Goal: Find specific page/section: Find specific page/section

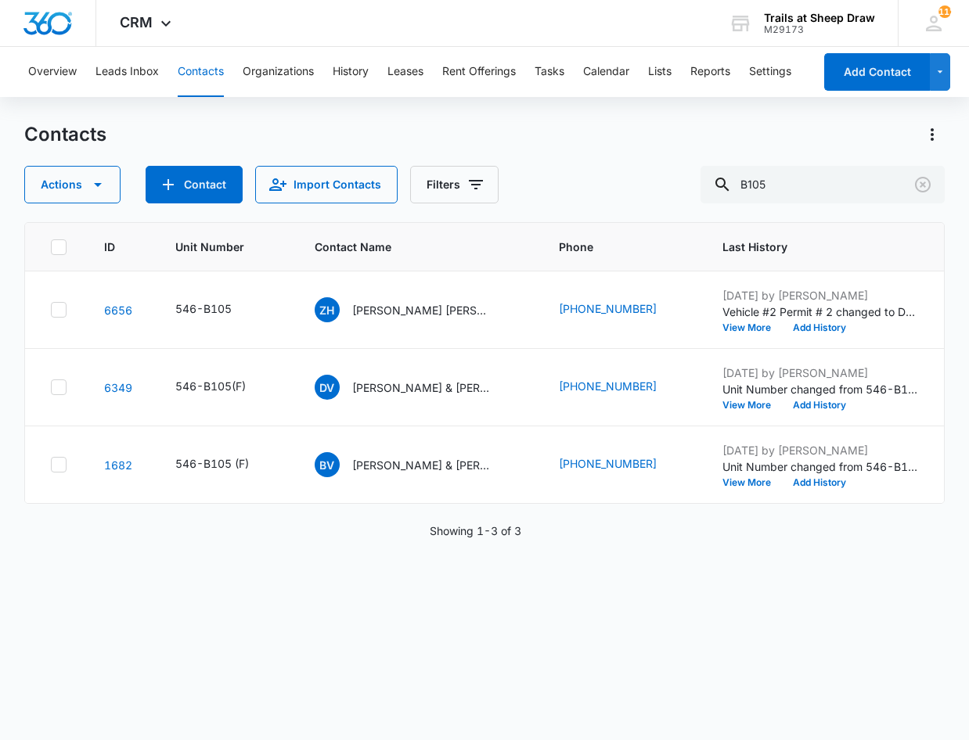
click at [197, 78] on button "Contacts" at bounding box center [201, 72] width 46 height 50
click at [832, 191] on input "B105" at bounding box center [823, 185] width 244 height 38
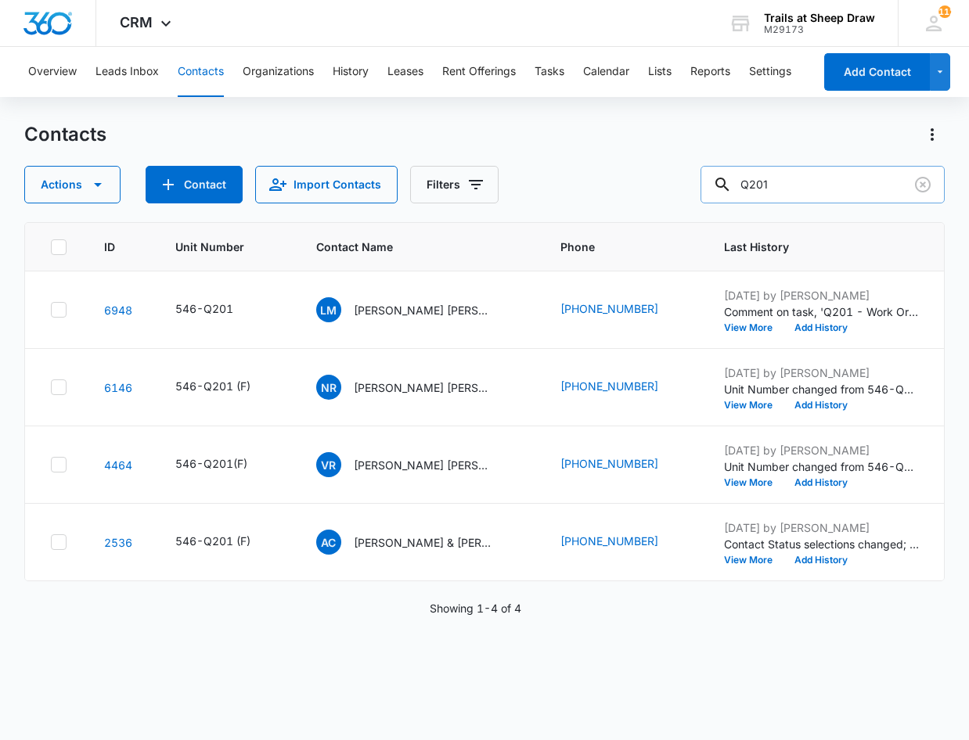
click at [797, 181] on input "Q201" at bounding box center [823, 185] width 244 height 38
type input "Q306"
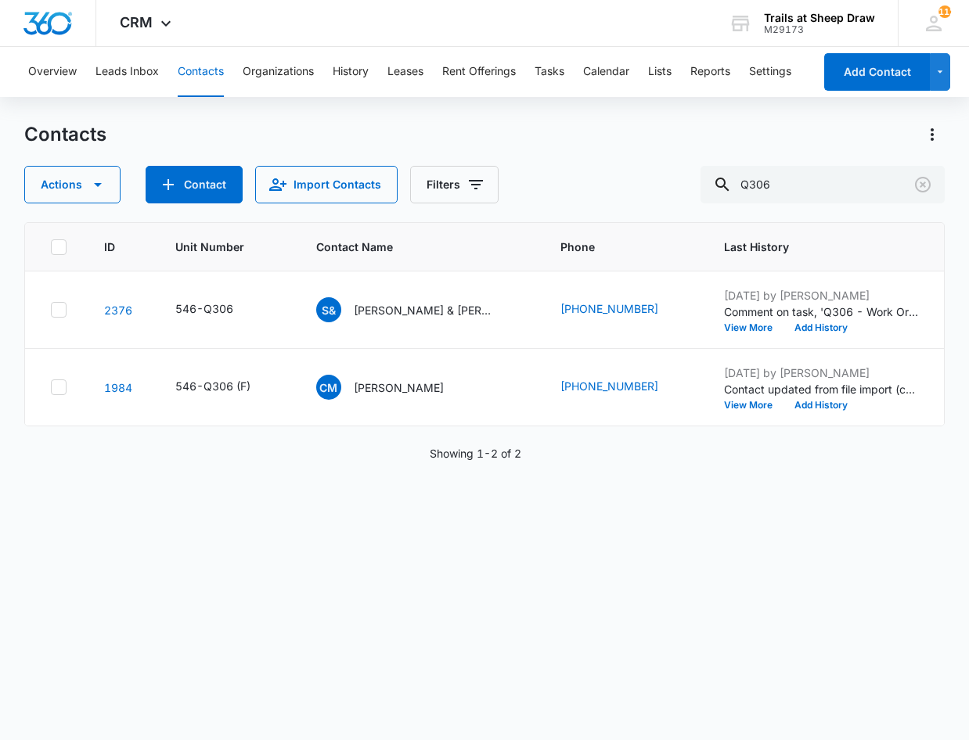
click at [475, 719] on div "ID Unit Number Contact Name Phone Last History Assigned To Contact Type Contact…" at bounding box center [484, 471] width 921 height 498
click at [405, 309] on p "[PERSON_NAME] & [PERSON_NAME]" at bounding box center [424, 310] width 141 height 16
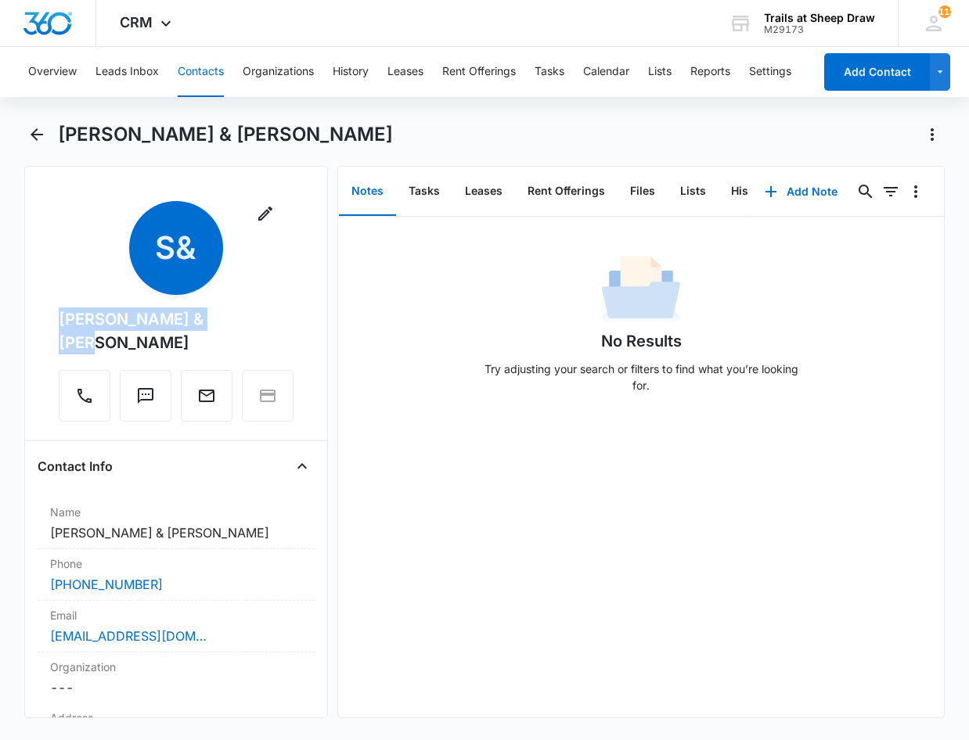
drag, startPoint x: 252, startPoint y: 320, endPoint x: 88, endPoint y: 322, distance: 163.6
click at [88, 322] on div "[PERSON_NAME] & [PERSON_NAME]" at bounding box center [176, 331] width 235 height 47
copy div "[PERSON_NAME] & [PERSON_NAME]"
click at [645, 189] on button "Files" at bounding box center [643, 192] width 50 height 49
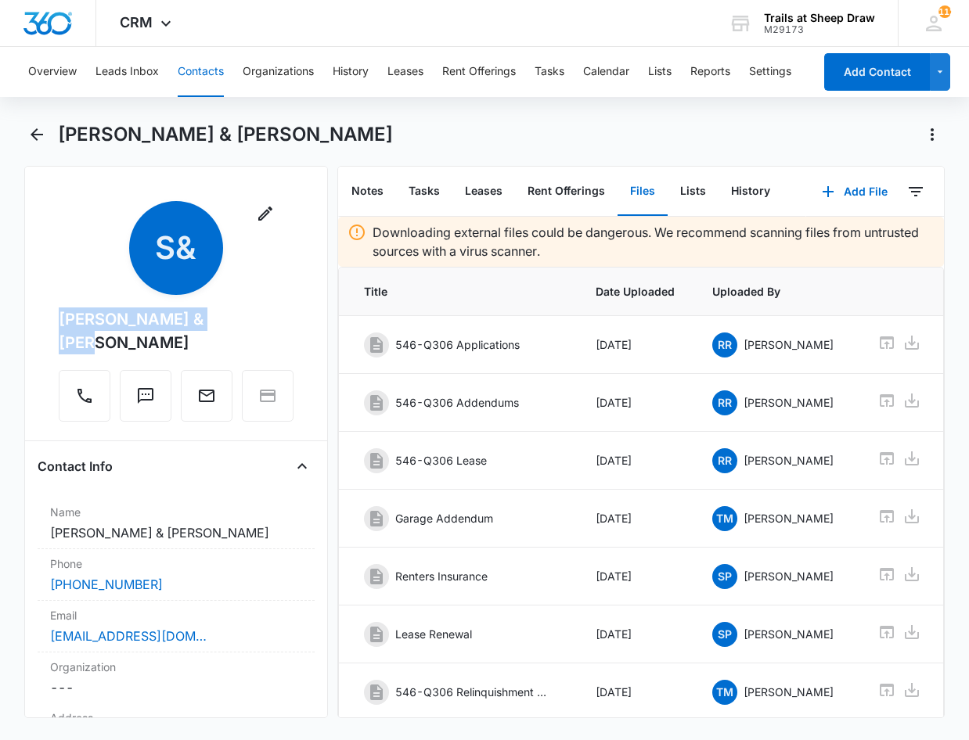
click at [645, 194] on button "Files" at bounding box center [643, 192] width 50 height 49
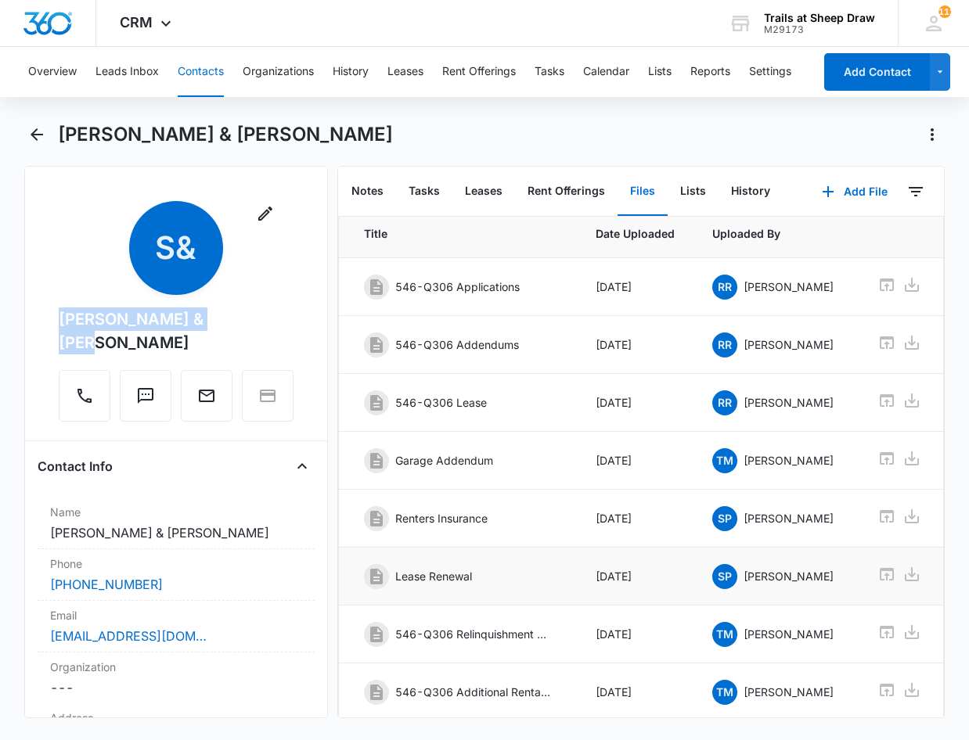
scroll to position [157, 0]
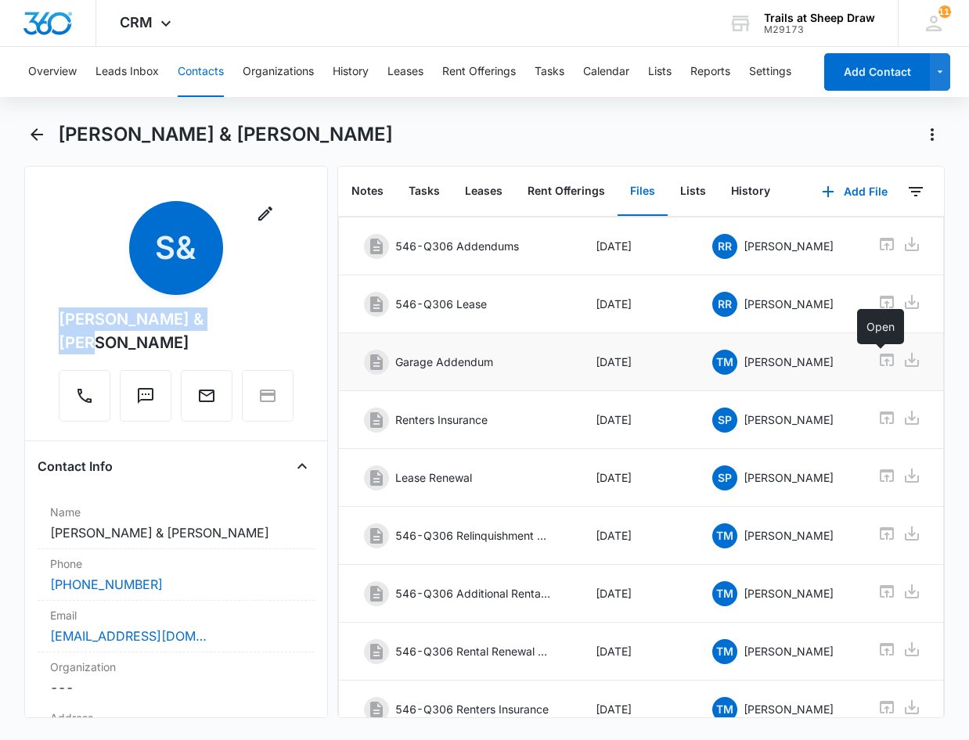
click at [882, 362] on icon at bounding box center [887, 360] width 14 height 13
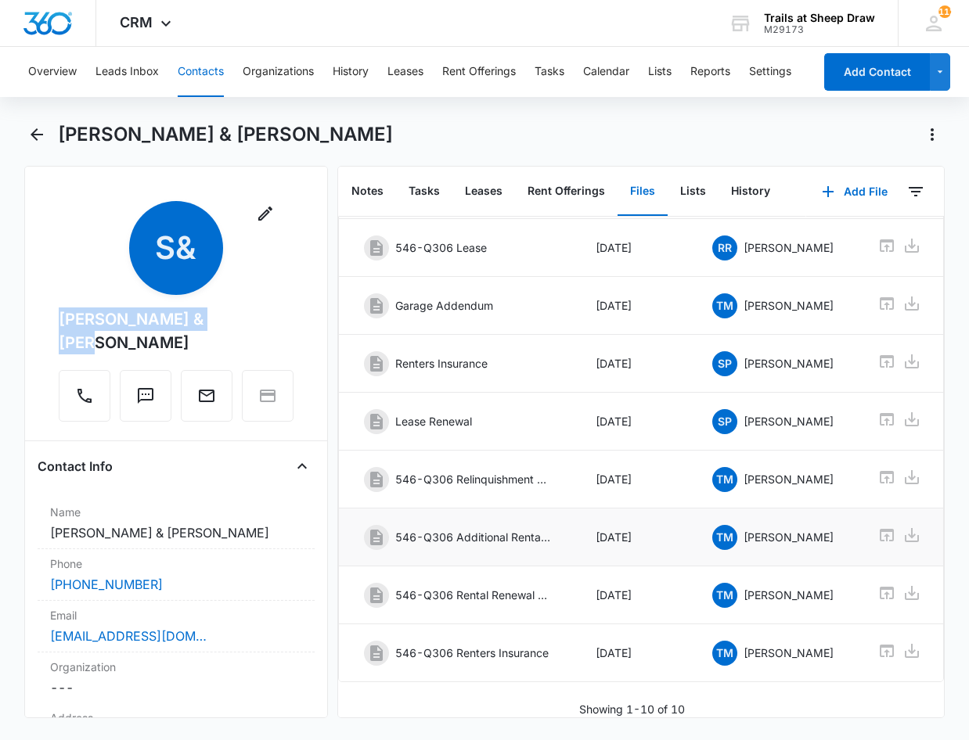
scroll to position [236, 0]
click at [884, 526] on icon at bounding box center [886, 535] width 19 height 19
click at [878, 410] on icon at bounding box center [886, 419] width 19 height 19
